Goal: Task Accomplishment & Management: Complete application form

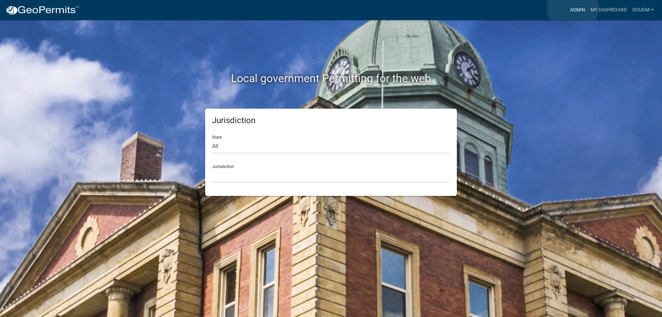
click at [573, 8] on link "Admin" at bounding box center [577, 9] width 21 height 13
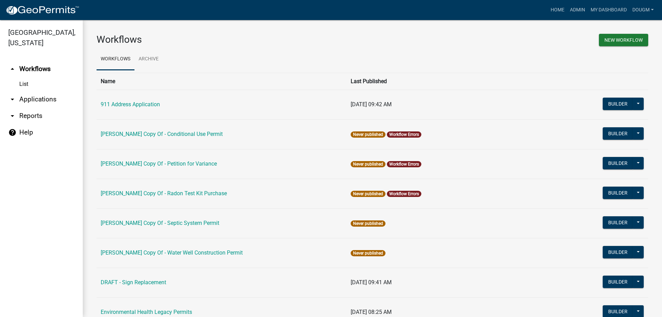
click at [39, 91] on link "arrow_drop_down Applications" at bounding box center [41, 99] width 83 height 17
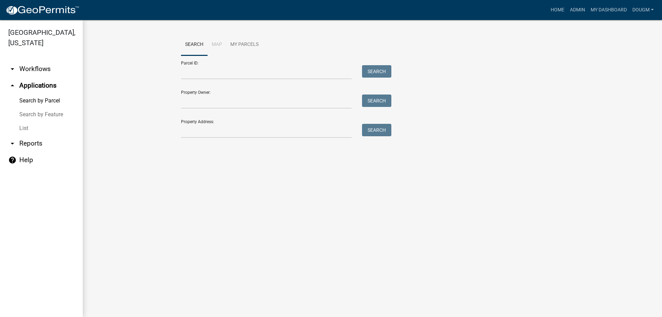
click at [28, 121] on link "List" at bounding box center [41, 128] width 83 height 14
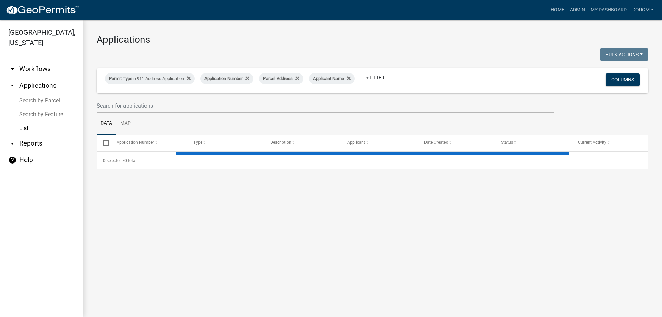
select select "3: 100"
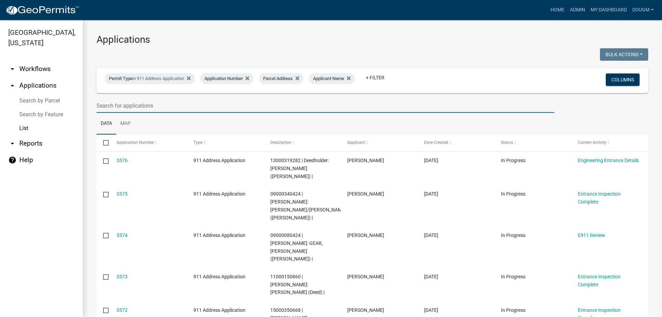
click at [137, 99] on input "text" at bounding box center [326, 106] width 458 height 14
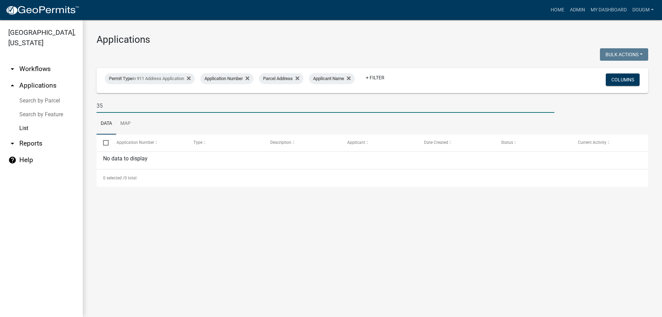
type input "3"
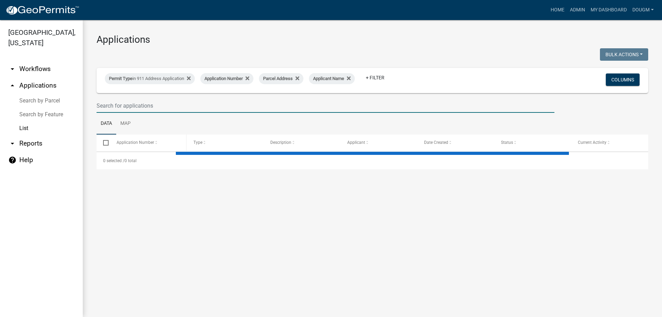
select select "3: 100"
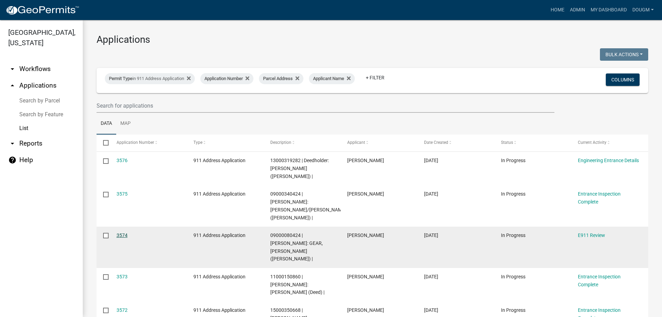
click at [121, 232] on link "3574" at bounding box center [122, 235] width 11 height 6
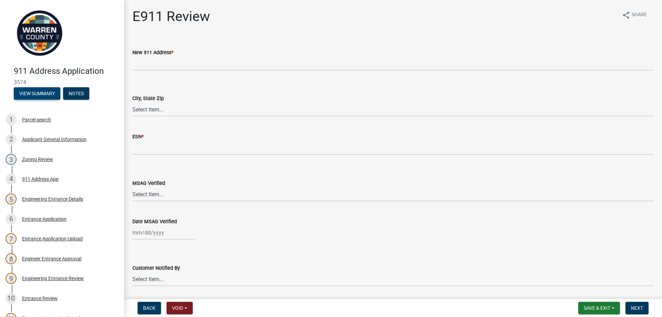
click at [48, 91] on button "View Summary" at bounding box center [37, 93] width 47 height 12
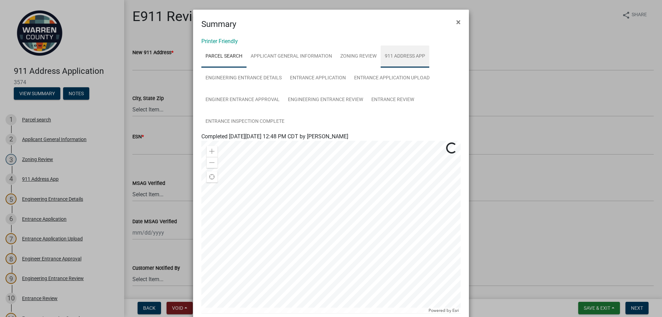
click at [404, 53] on link "911 Address App" at bounding box center [405, 56] width 49 height 22
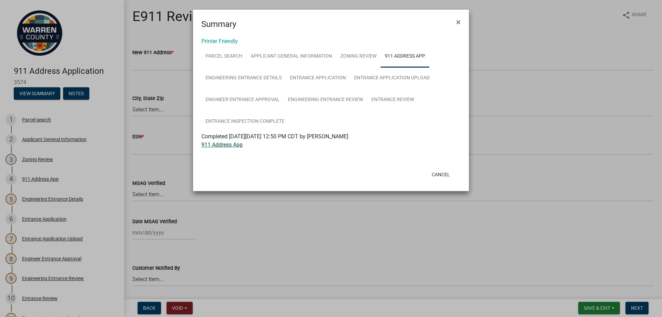
click at [222, 145] on link "911 Address App" at bounding box center [221, 144] width 41 height 7
click at [459, 21] on span "×" at bounding box center [458, 22] width 4 height 10
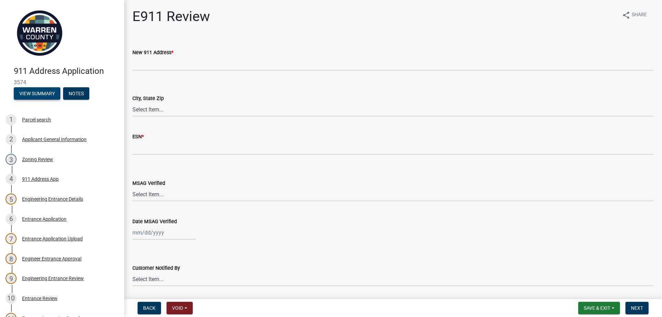
click at [38, 94] on button "View Summary" at bounding box center [37, 93] width 47 height 12
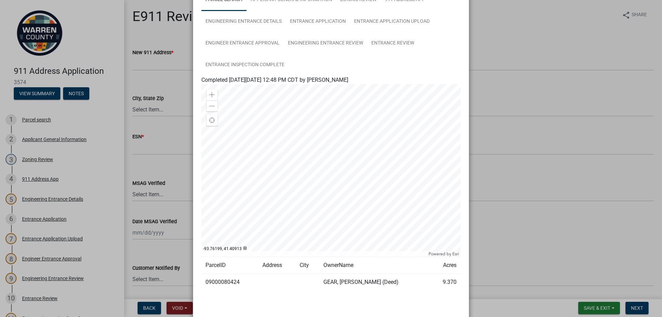
scroll to position [69, 0]
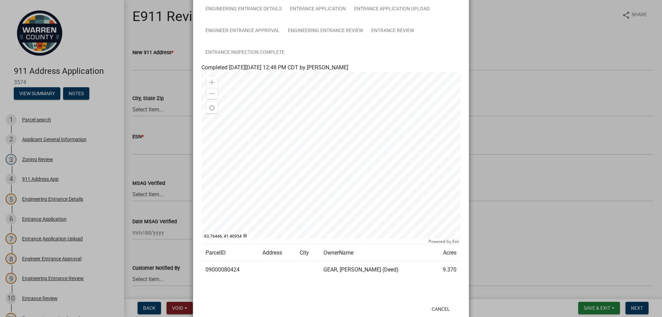
click at [258, 145] on div at bounding box center [330, 158] width 259 height 172
click at [210, 96] on span at bounding box center [212, 94] width 6 height 6
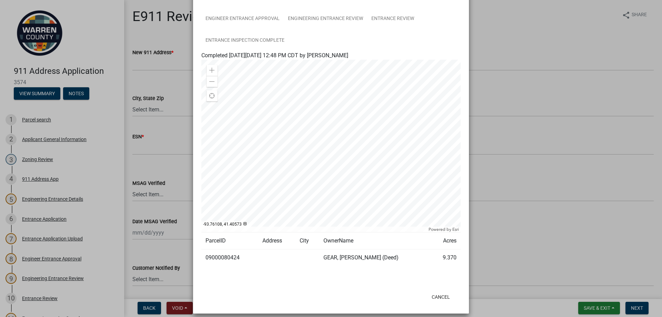
scroll to position [87, 0]
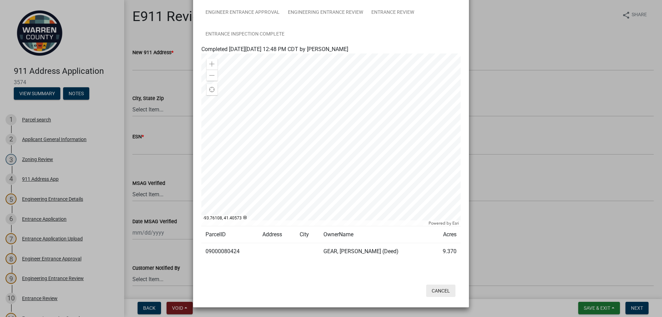
click at [439, 291] on button "Cancel" at bounding box center [440, 290] width 29 height 12
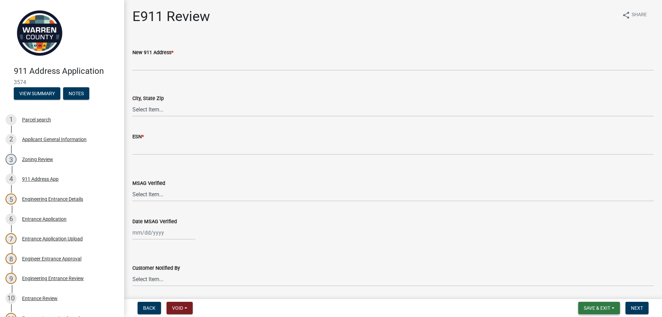
click at [607, 308] on span "Save & Exit" at bounding box center [597, 308] width 27 height 6
click at [587, 292] on button "Save & Exit" at bounding box center [592, 290] width 55 height 17
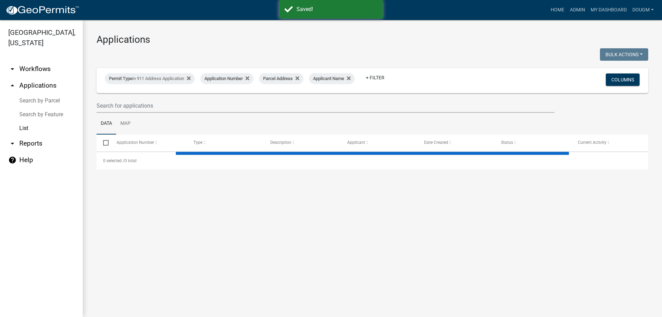
select select "3: 100"
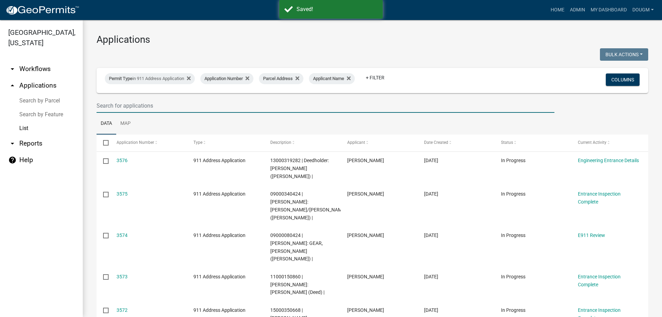
click at [123, 105] on input "text" at bounding box center [326, 106] width 458 height 14
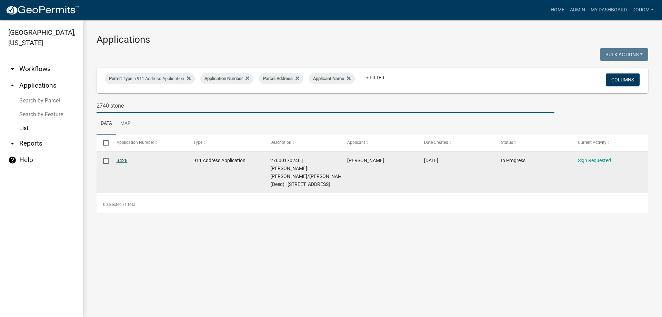
type input "2740 stone"
click at [120, 158] on link "3428" at bounding box center [122, 161] width 11 height 6
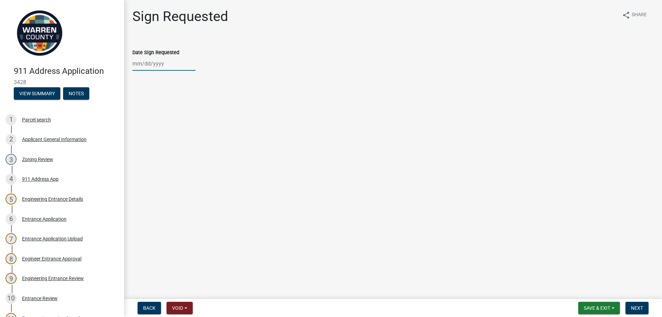
click at [148, 65] on div at bounding box center [163, 64] width 63 height 14
select select "9"
select select "2025"
click at [173, 111] on div "11" at bounding box center [172, 111] width 11 height 11
type input "[DATE]"
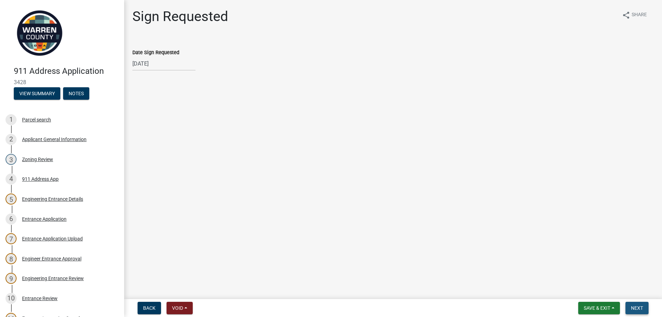
click at [637, 307] on span "Next" at bounding box center [637, 308] width 12 height 6
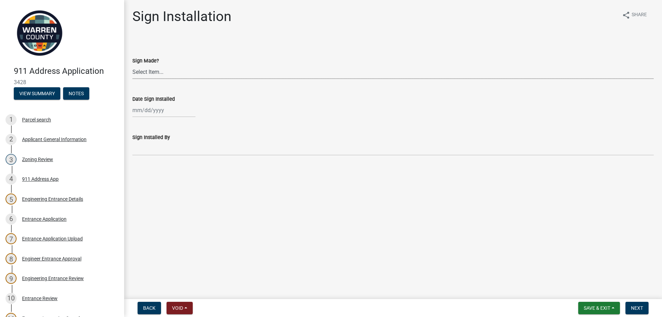
click at [150, 72] on select "Select Item... Yes No N/A" at bounding box center [392, 72] width 521 height 14
click at [132, 65] on select "Select Item... Yes No N/A" at bounding box center [392, 72] width 521 height 14
select select "1d37cd1d-967e-4459-8414-14ecdafff5ed"
click at [600, 304] on button "Save & Exit" at bounding box center [599, 308] width 42 height 12
click at [587, 286] on button "Save & Exit" at bounding box center [592, 290] width 55 height 17
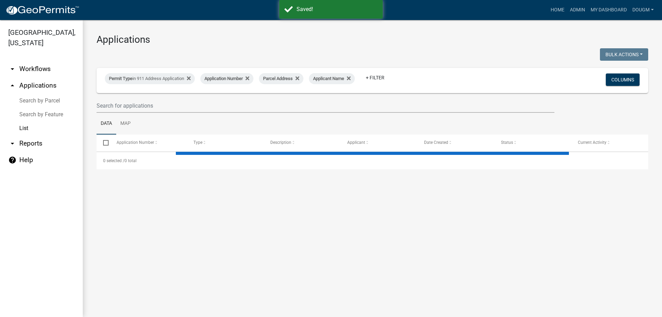
select select "3: 100"
